Goal: Find specific page/section: Locate a particular part of the current website

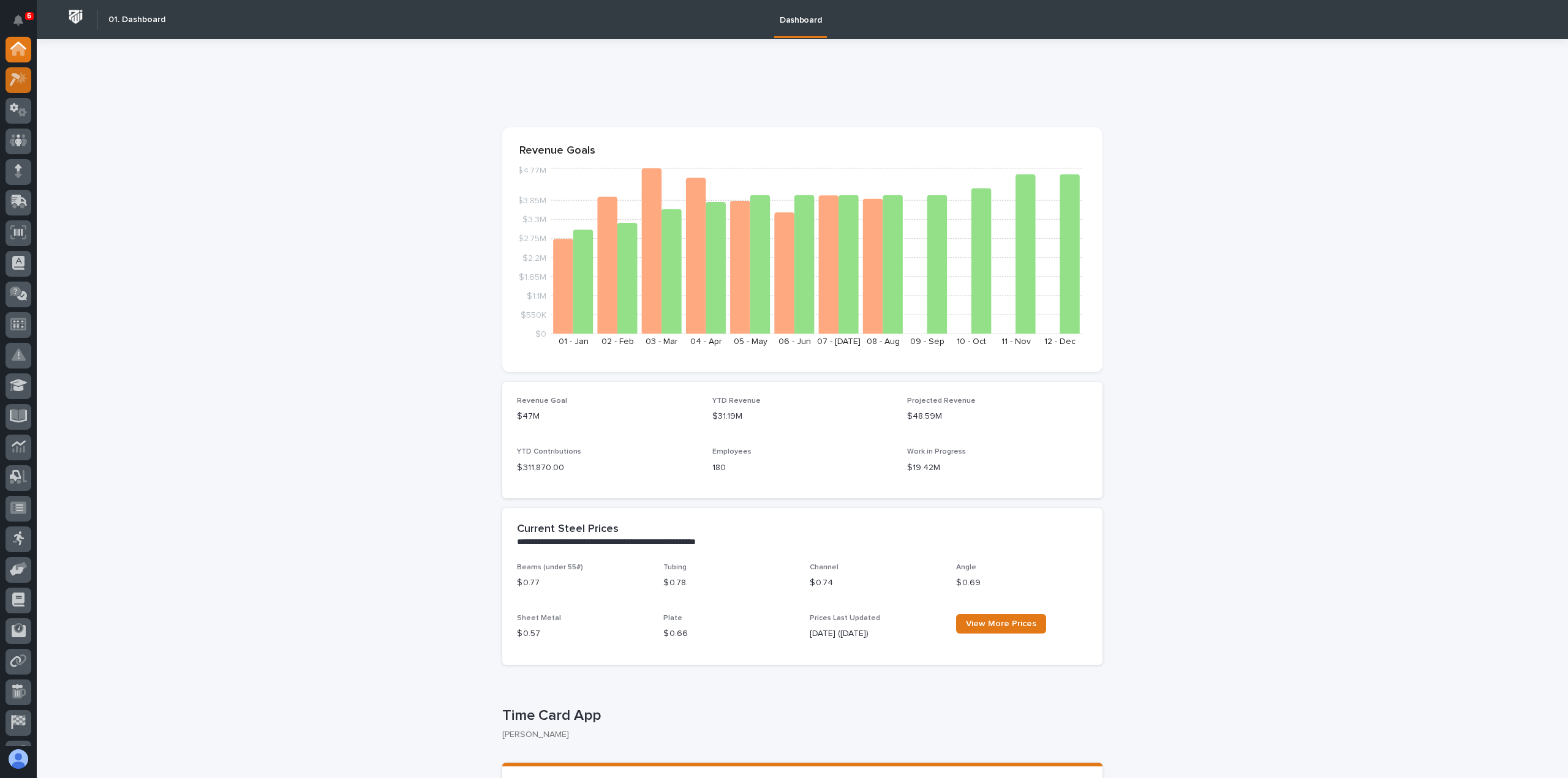
click at [31, 77] on div at bounding box center [18, 80] width 26 height 26
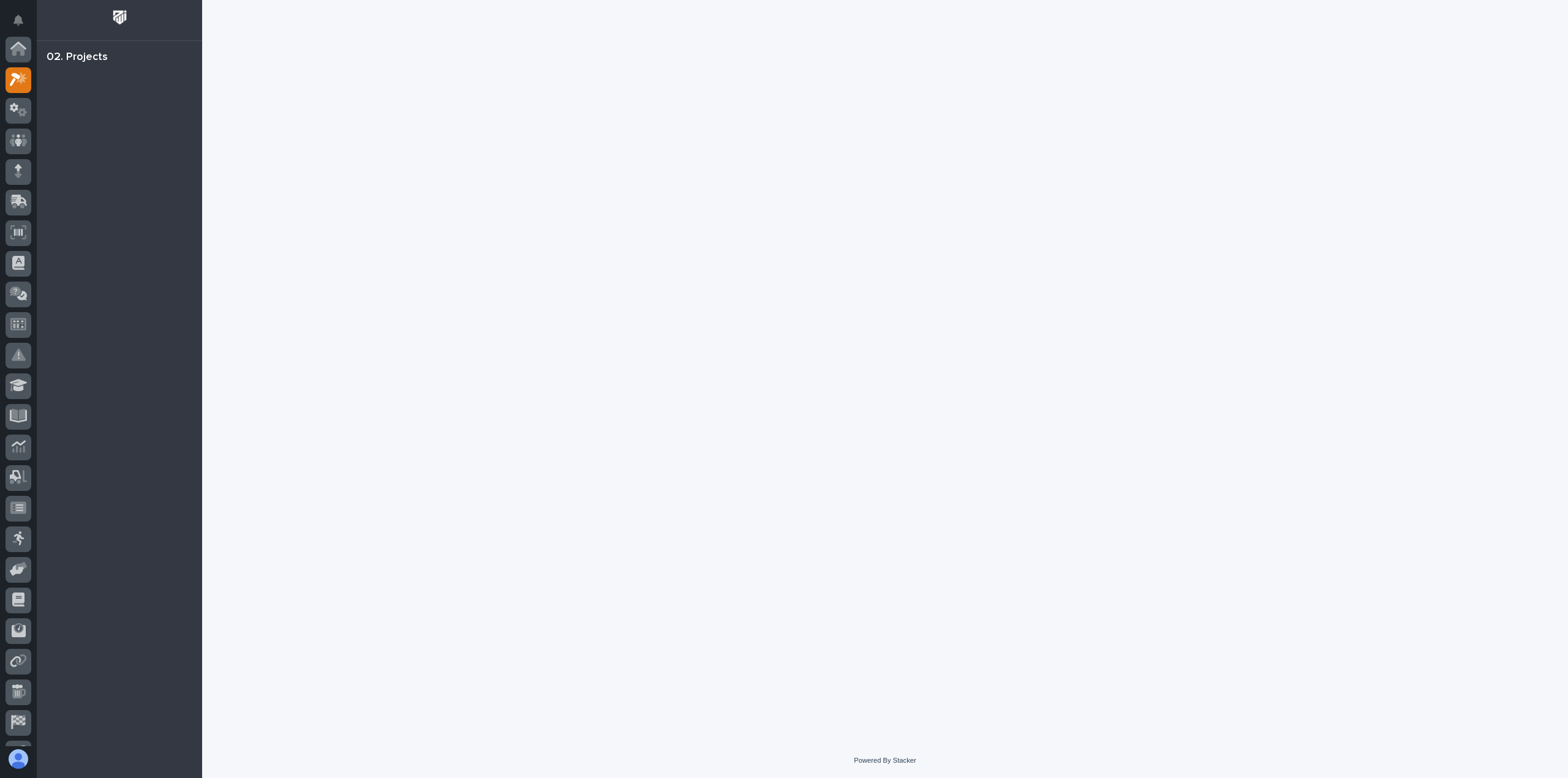
scroll to position [31, 0]
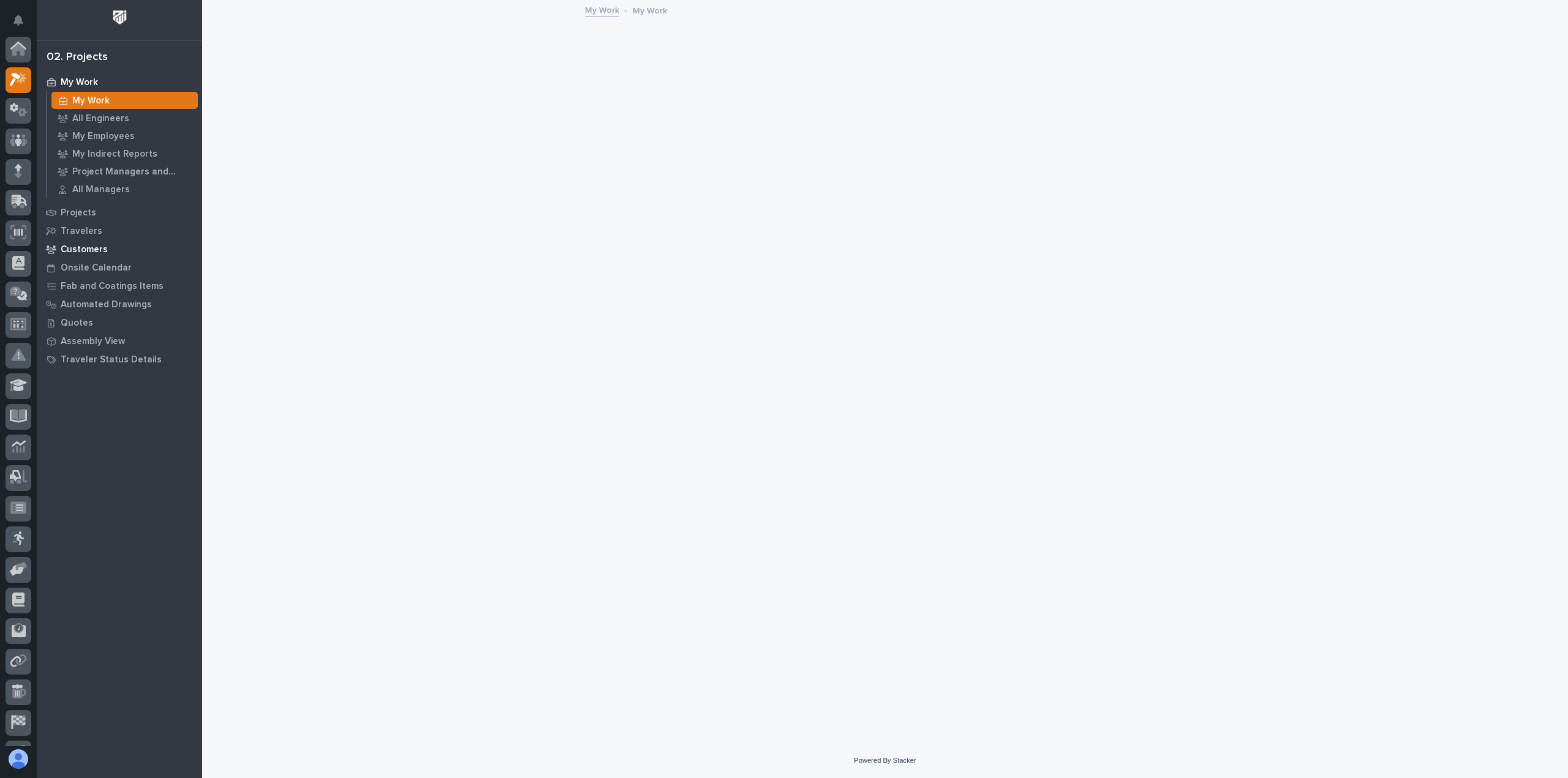
scroll to position [31, 0]
click at [119, 301] on p "Automated Drawings" at bounding box center [106, 305] width 91 height 11
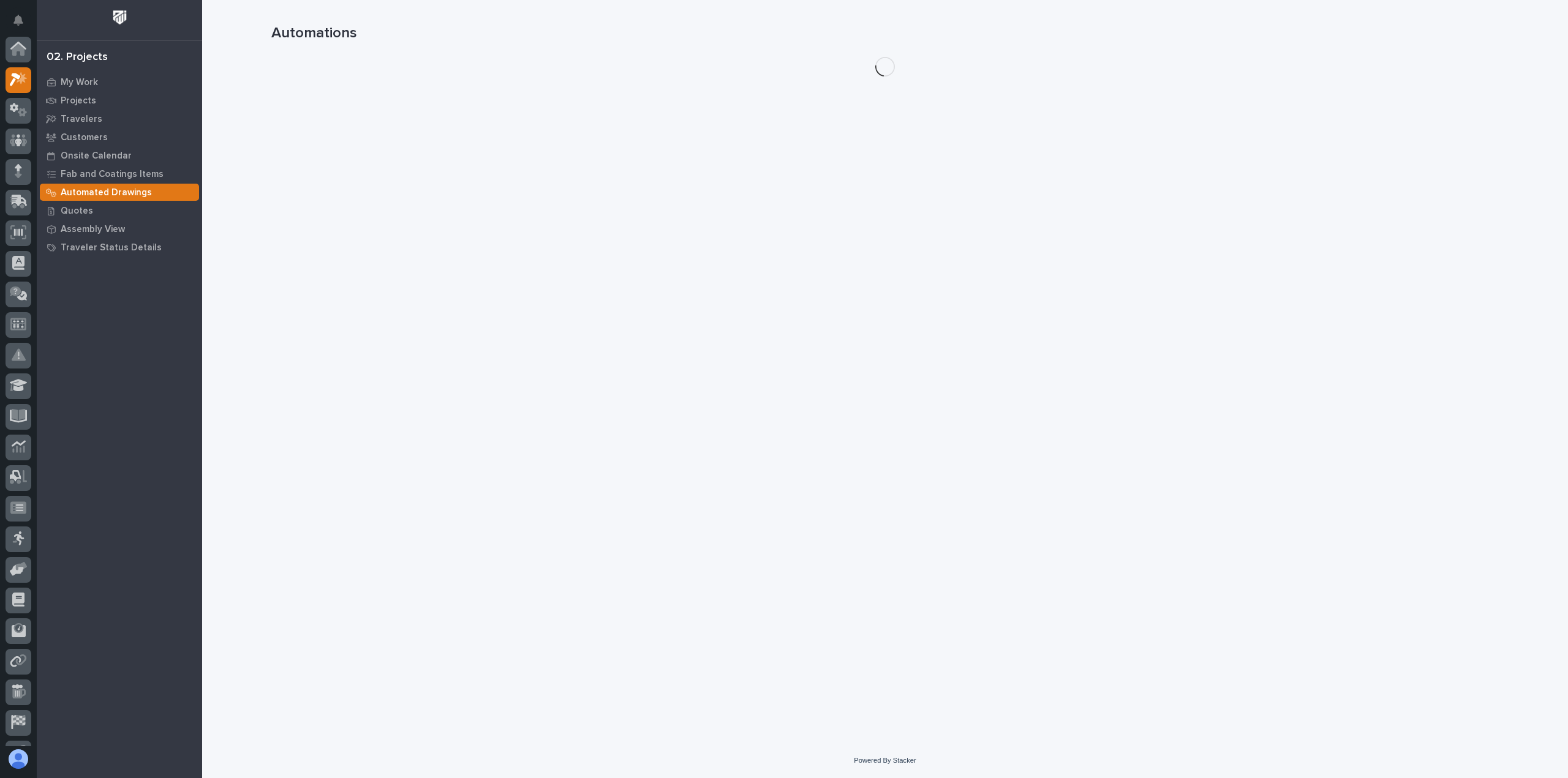
scroll to position [31, 0]
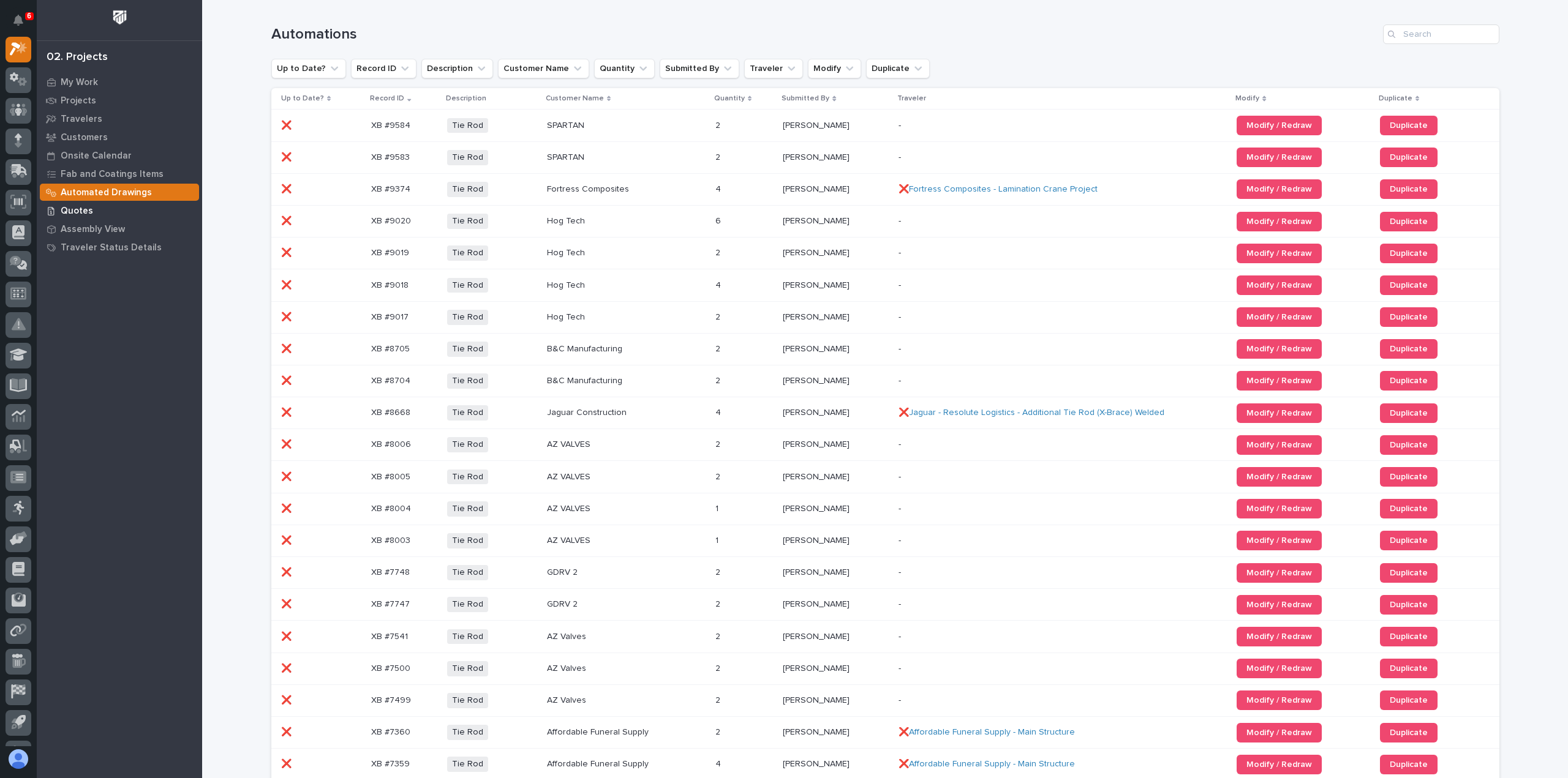
click at [105, 207] on div "Quotes" at bounding box center [119, 210] width 159 height 17
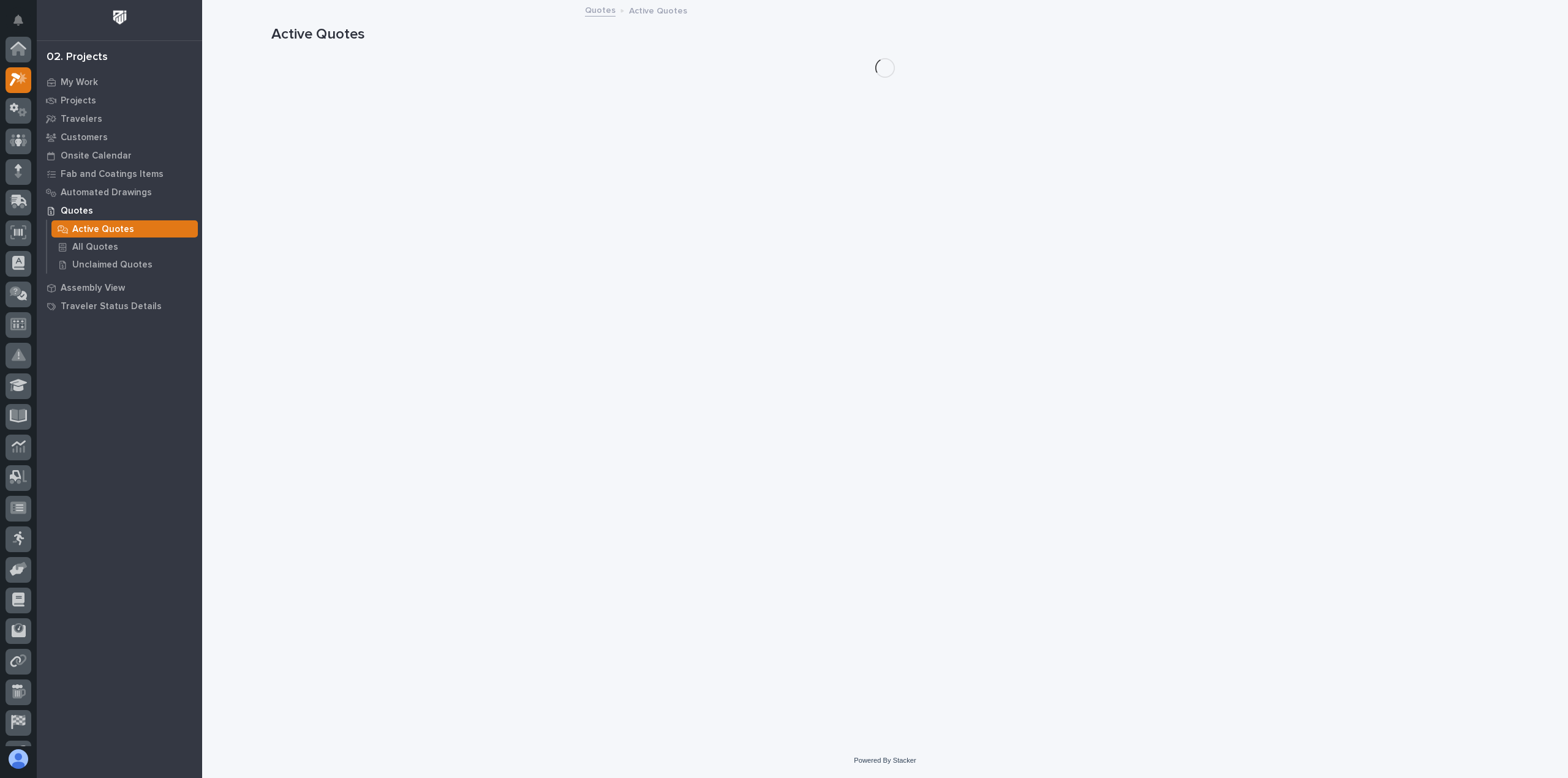
scroll to position [31, 0]
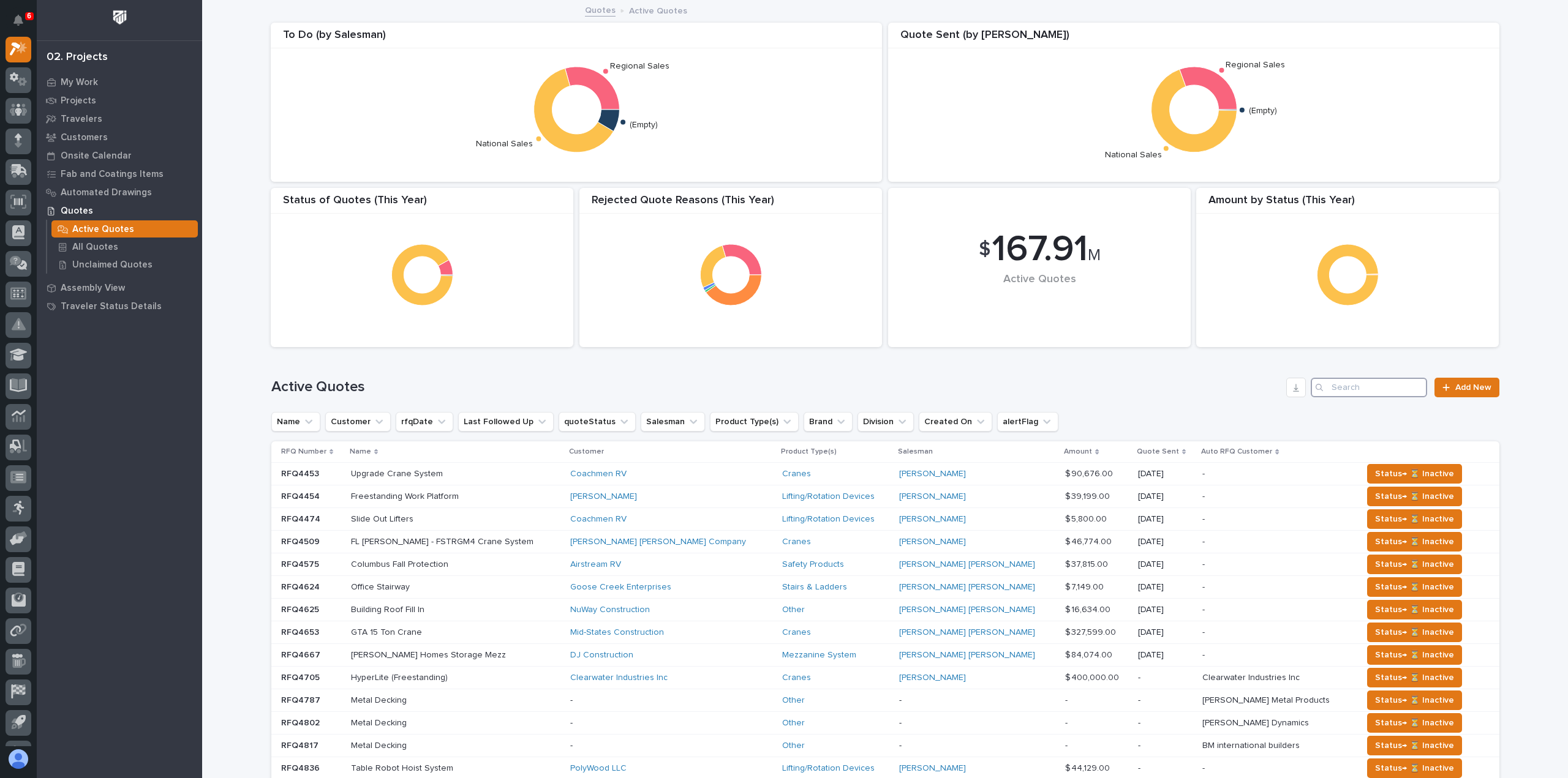
click at [1410, 394] on input "Search" at bounding box center [1369, 387] width 116 height 20
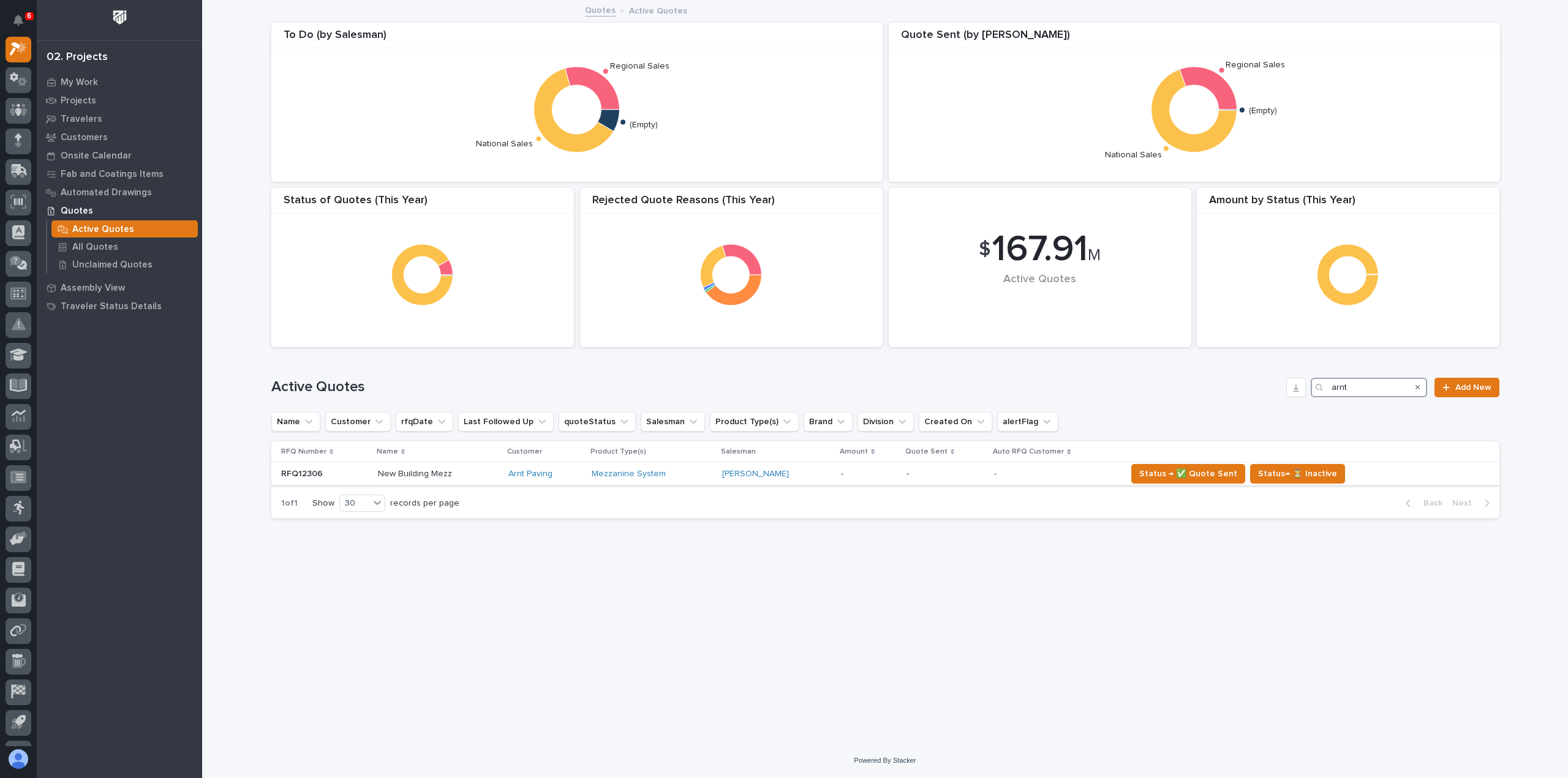
type input "arnt"
click at [476, 478] on p at bounding box center [438, 474] width 121 height 10
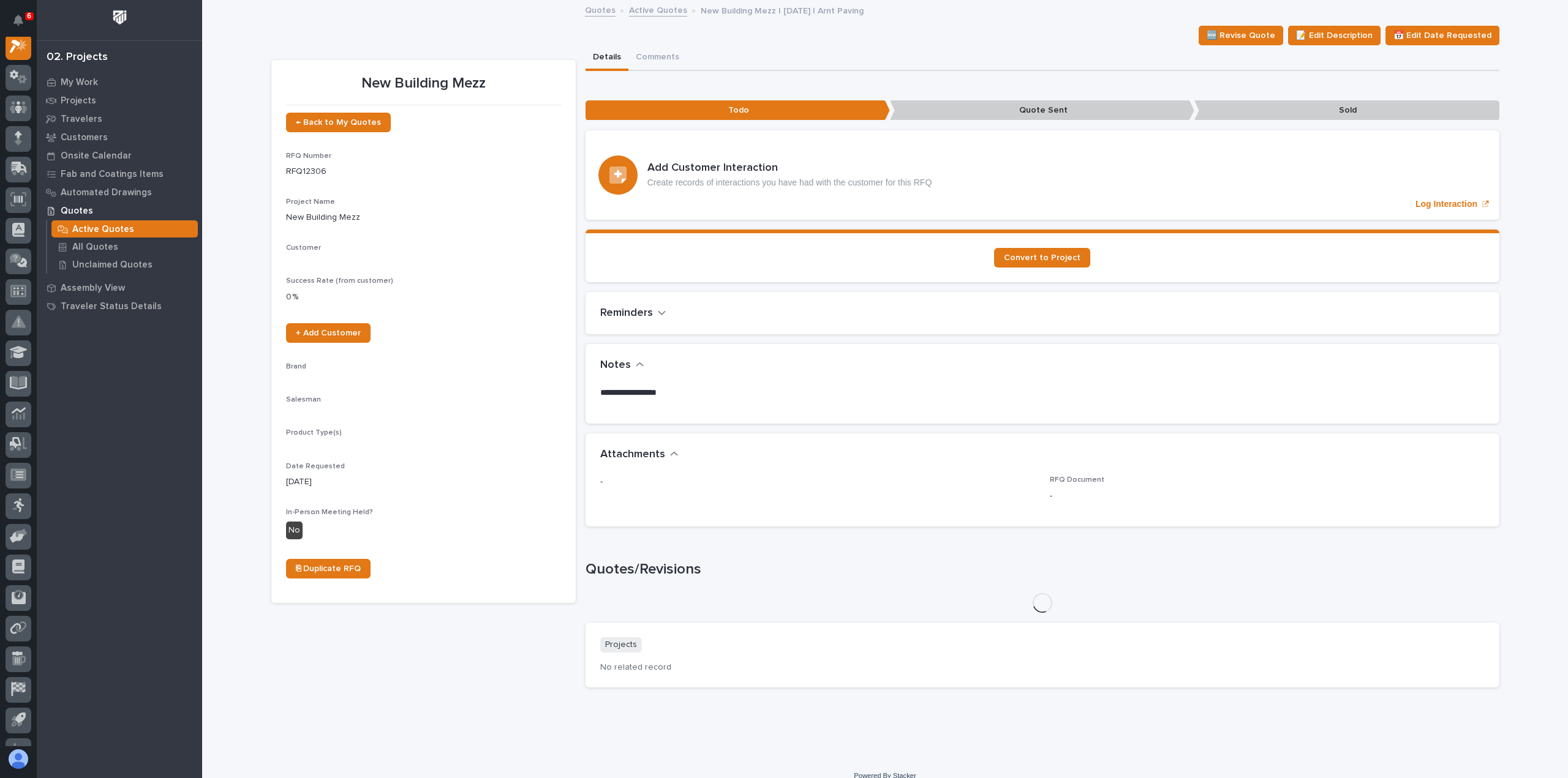
scroll to position [31, 0]
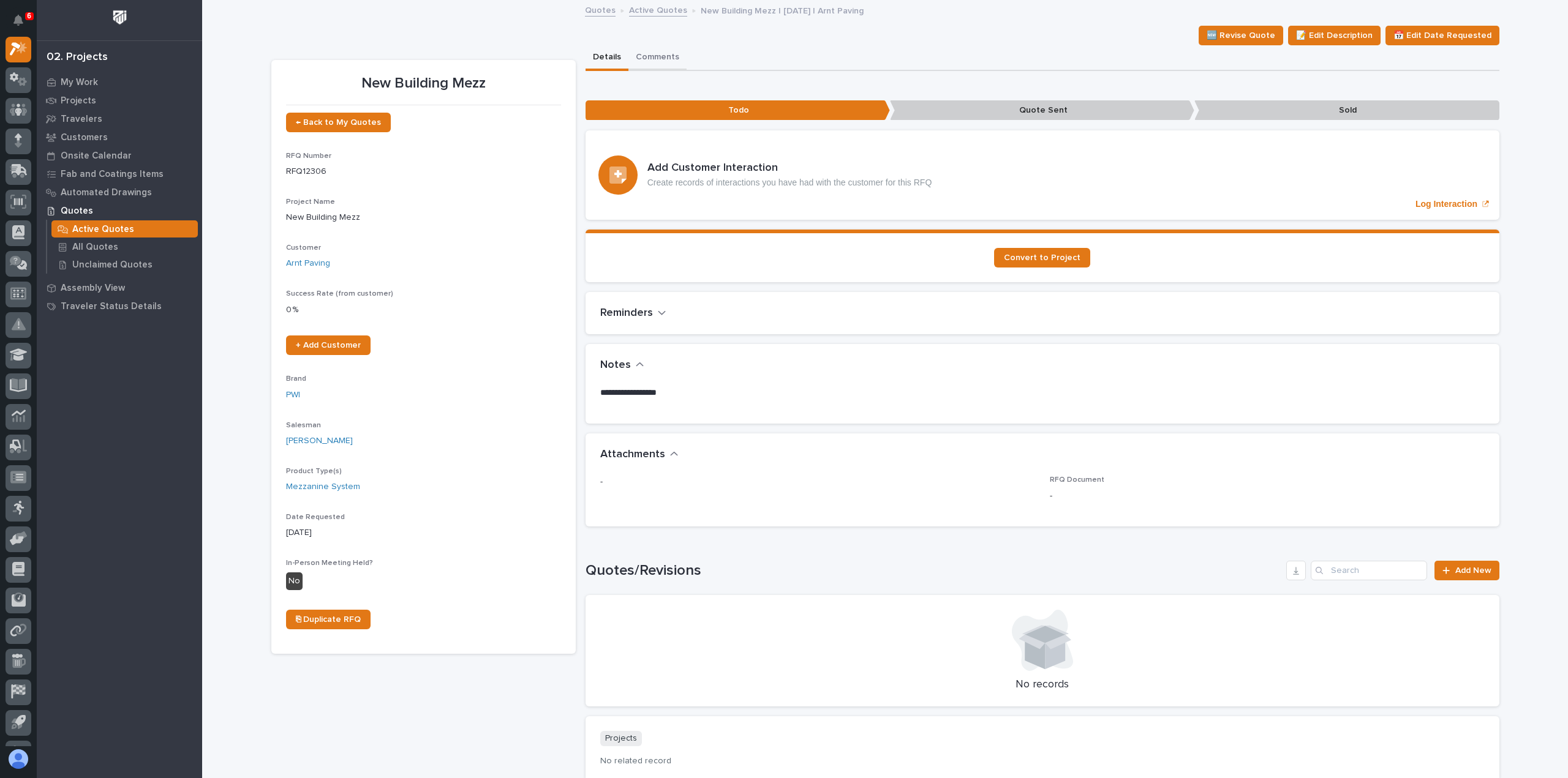
click at [651, 62] on button "Comments" at bounding box center [657, 58] width 58 height 26
